Goal: Information Seeking & Learning: Learn about a topic

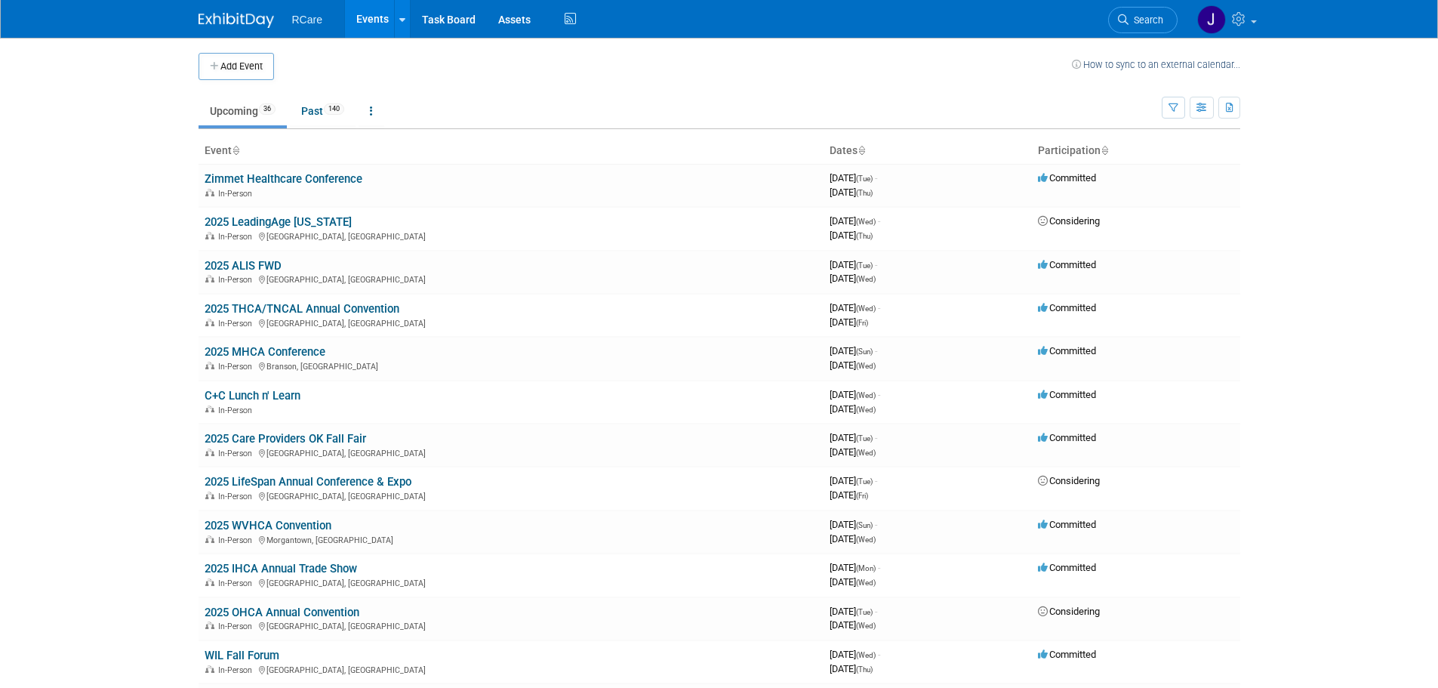
click at [304, 439] on link "2025 Care Providers OK Fall Fair" at bounding box center [286, 439] width 162 height 14
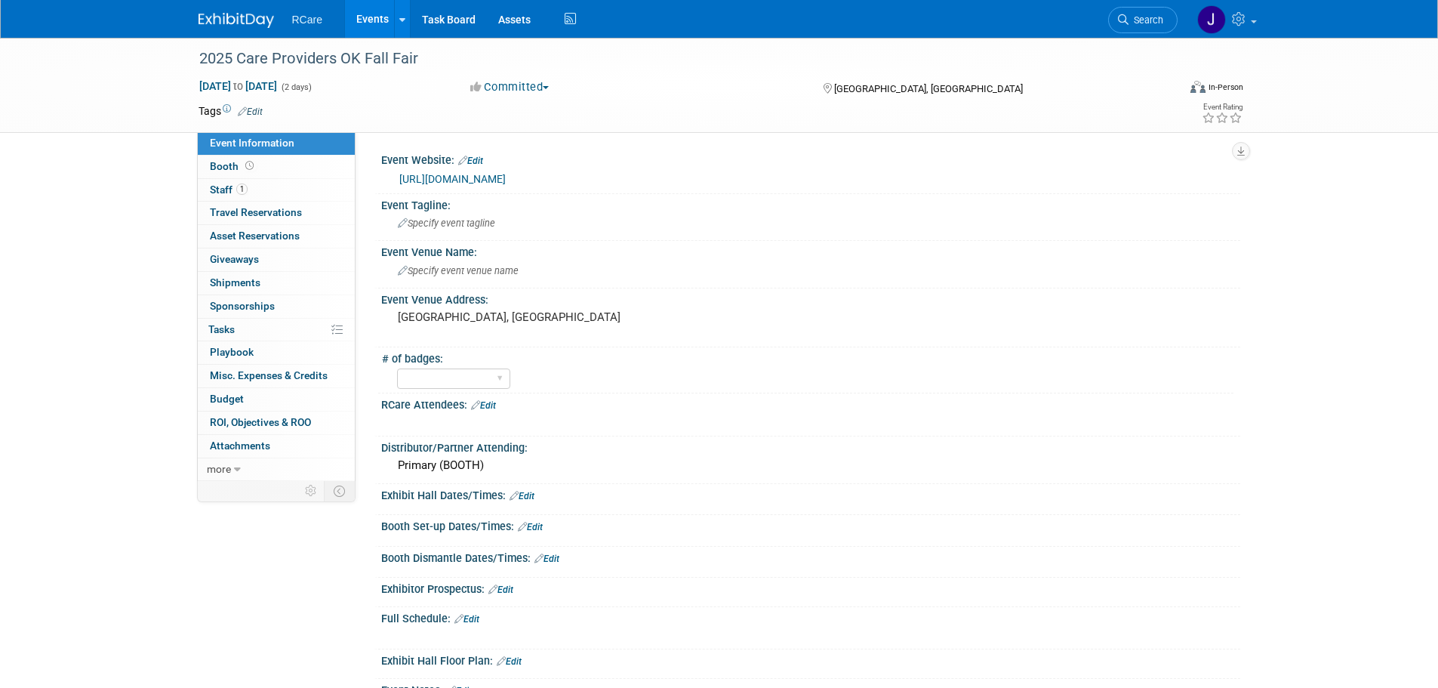
click at [506, 179] on link "https://www.careoklahoma.com/fall-fair/" at bounding box center [452, 179] width 106 height 12
click at [489, 182] on link "https://www.careoklahoma.com/fall-fair/" at bounding box center [452, 179] width 106 height 12
drag, startPoint x: 534, startPoint y: 57, endPoint x: 532, endPoint y: 64, distance: 7.7
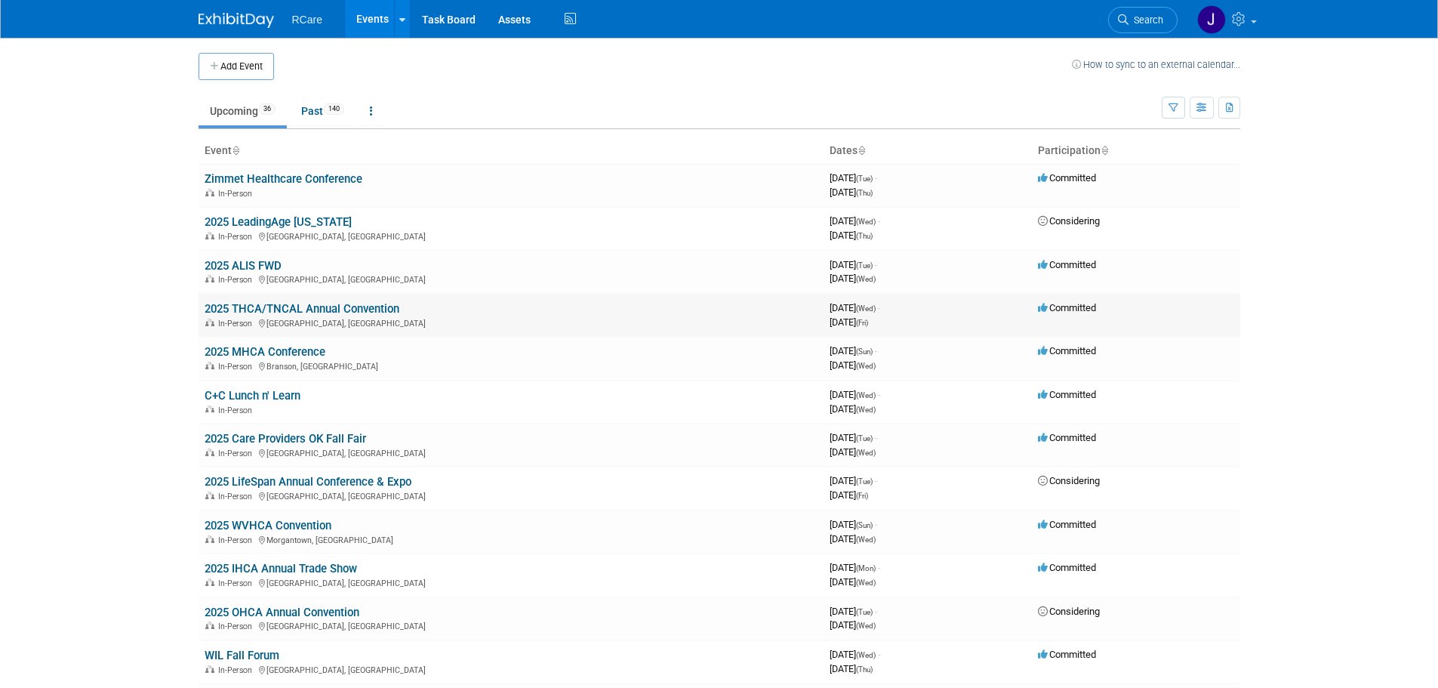
click at [310, 311] on link "2025 THCA/TNCAL Annual Convention" at bounding box center [302, 309] width 195 height 14
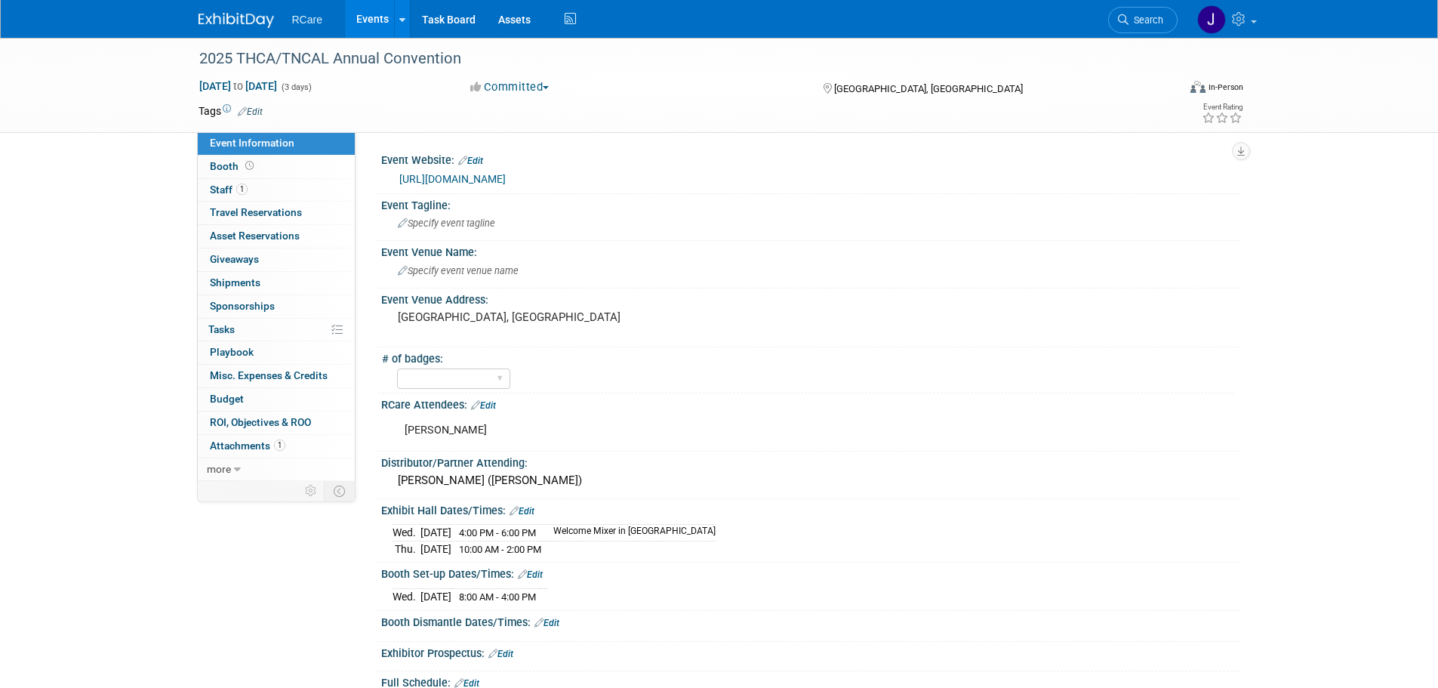
click at [506, 175] on link "[URL][DOMAIN_NAME]" at bounding box center [452, 179] width 106 height 12
